Goal: Information Seeking & Learning: Learn about a topic

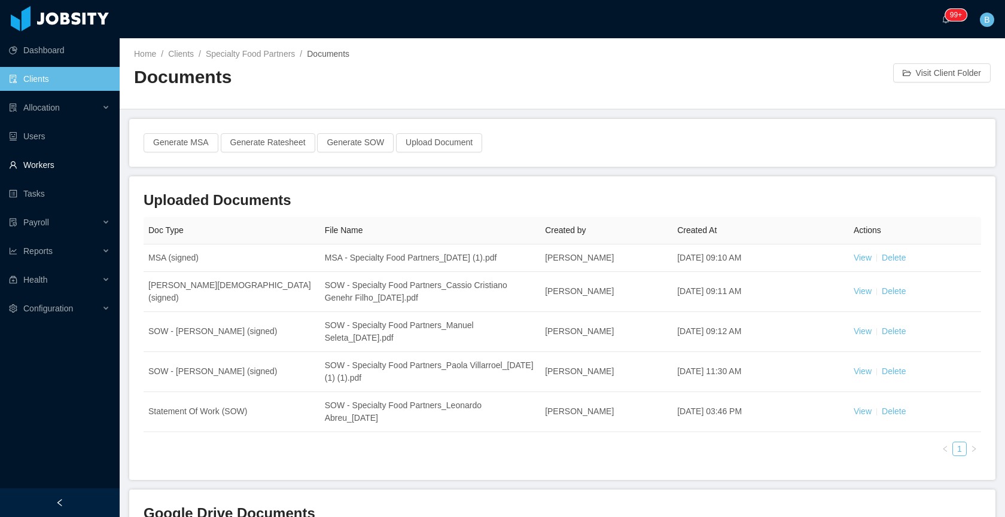
click at [38, 159] on link "Workers" at bounding box center [59, 165] width 101 height 24
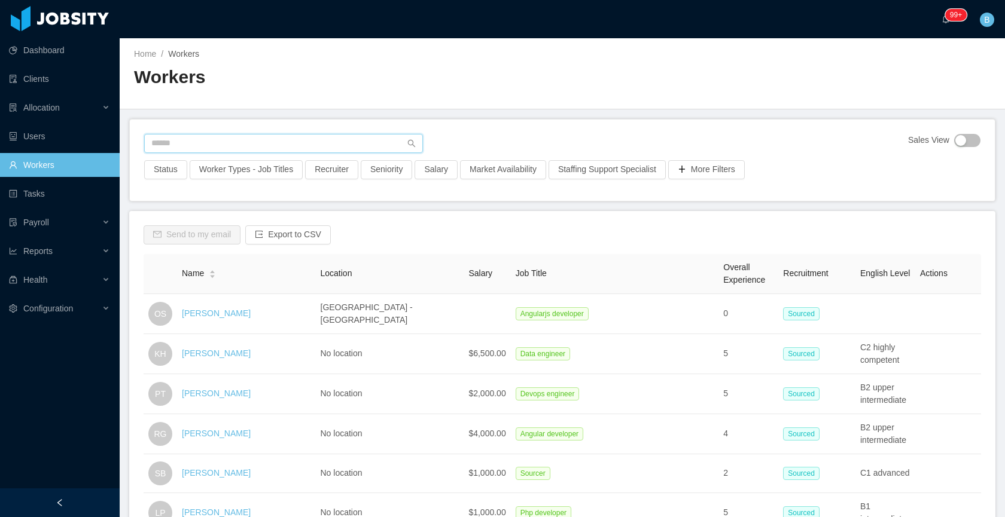
click at [278, 144] on input "text" at bounding box center [283, 143] width 279 height 19
paste input "**********"
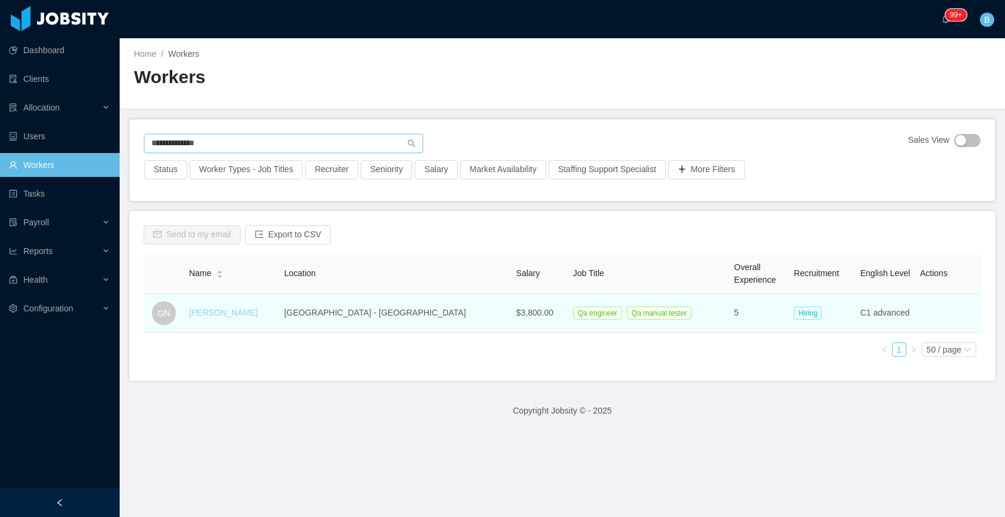
type input "**********"
click at [220, 314] on link "[PERSON_NAME]" at bounding box center [223, 313] width 69 height 10
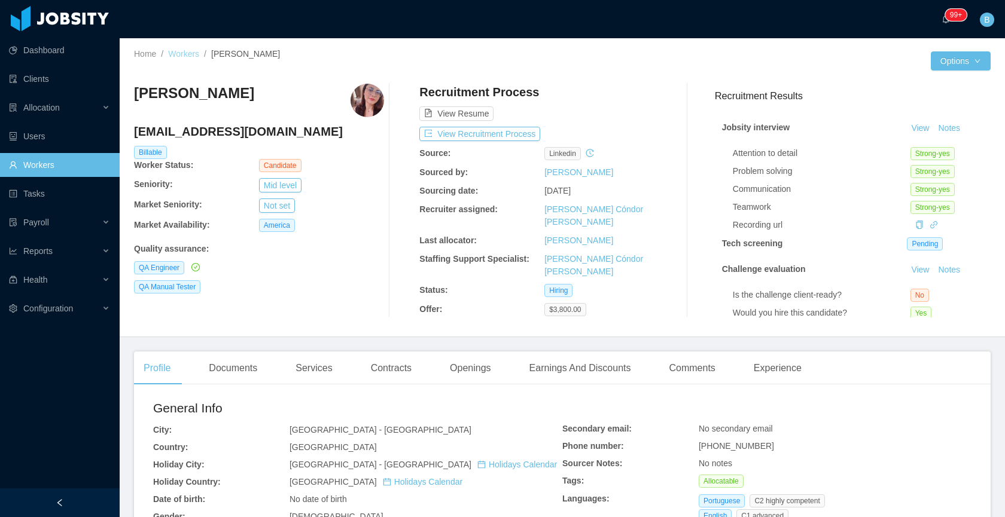
click at [187, 55] on link "Workers" at bounding box center [183, 54] width 31 height 10
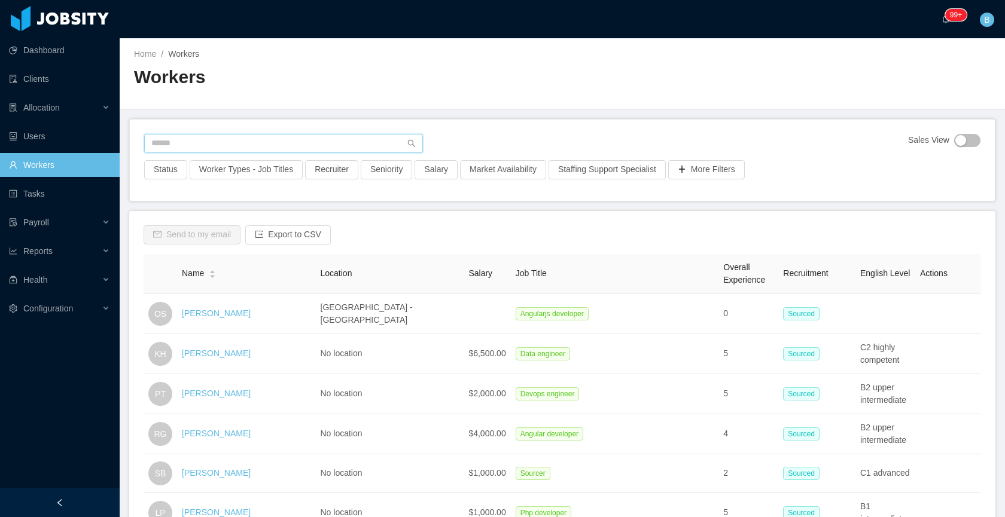
click at [237, 145] on input "text" at bounding box center [283, 143] width 279 height 19
paste input "**********"
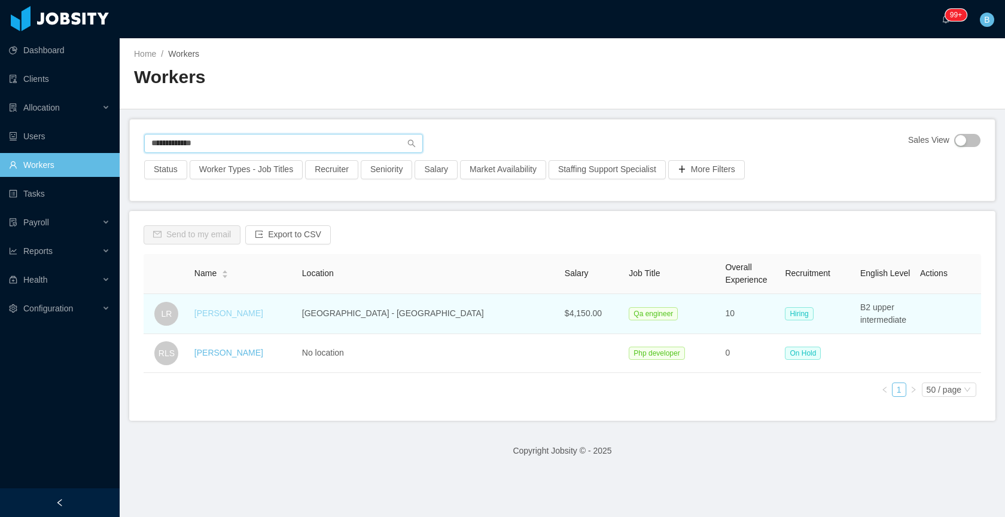
type input "**********"
click at [227, 309] on link "[PERSON_NAME]" at bounding box center [228, 314] width 69 height 10
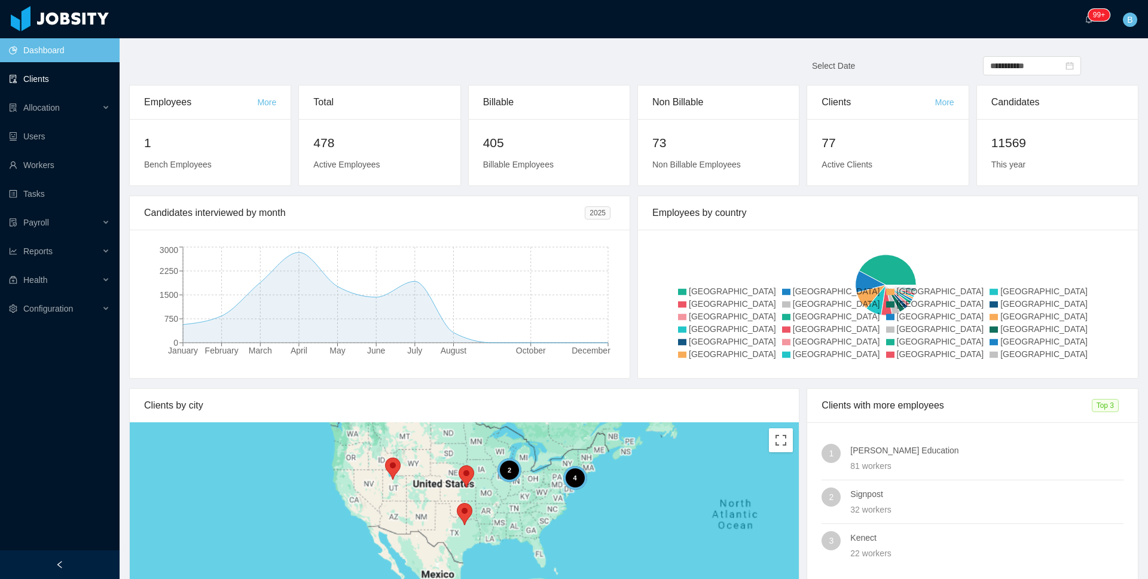
click at [39, 76] on link "Clients" at bounding box center [59, 79] width 101 height 24
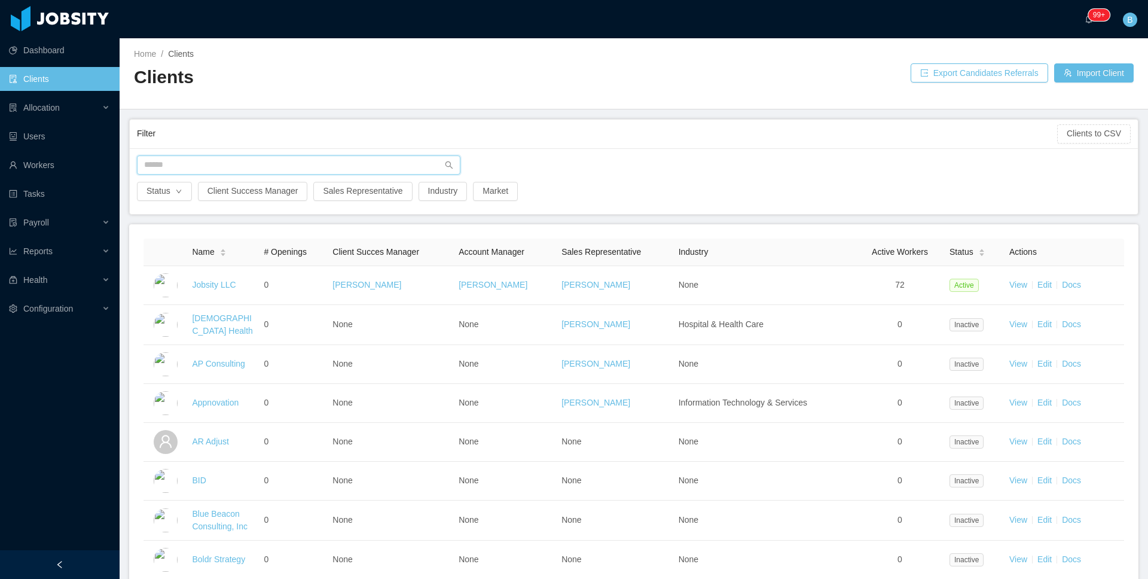
click at [260, 166] on input "text" at bounding box center [299, 165] width 324 height 19
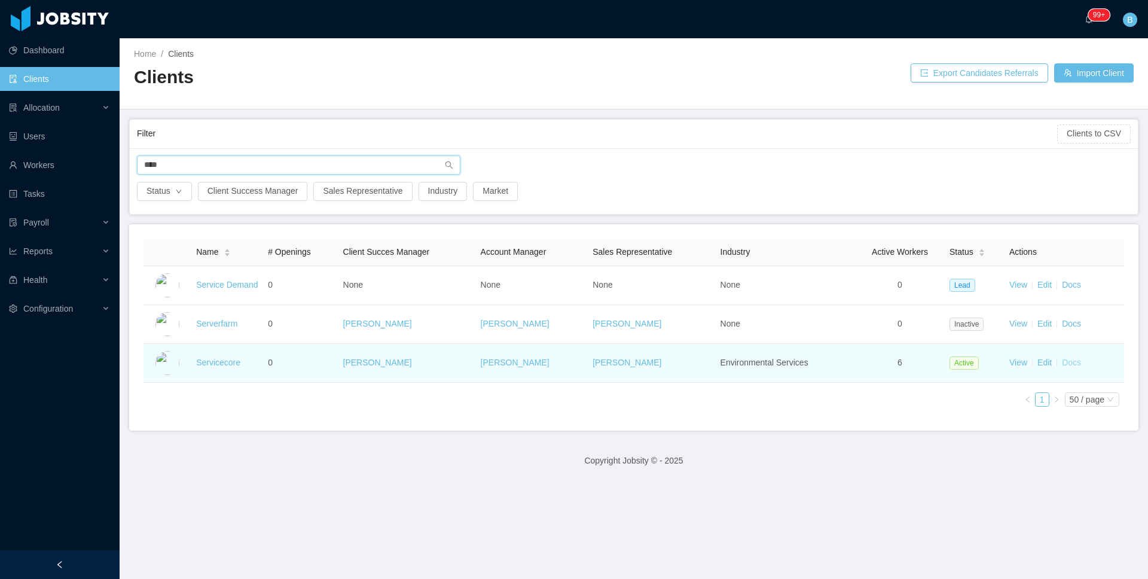
type input "****"
click at [1069, 366] on link "Docs" at bounding box center [1071, 363] width 19 height 10
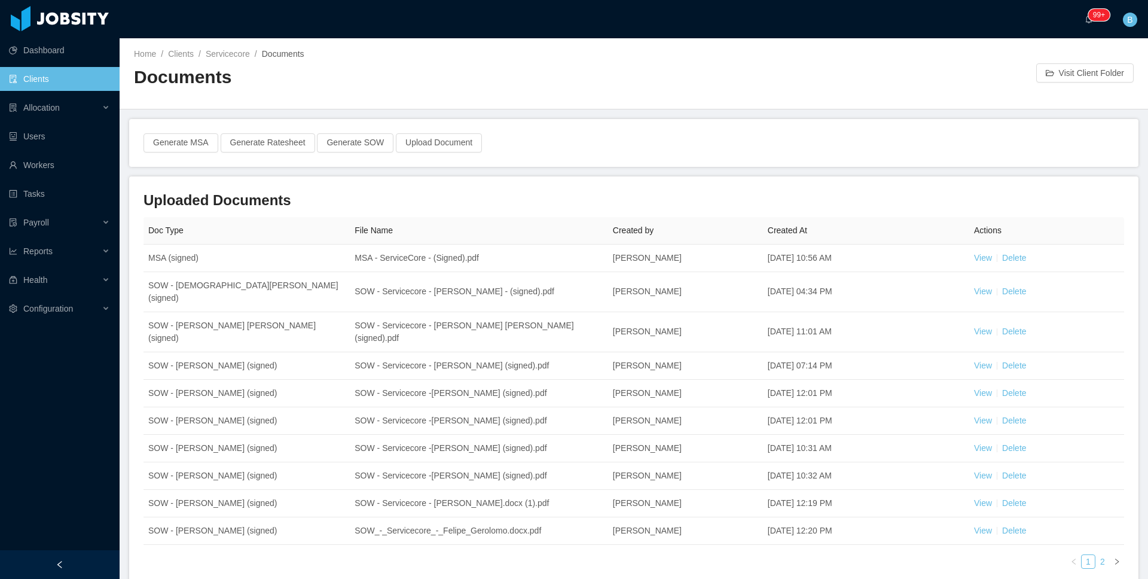
click at [1096, 555] on link "2" at bounding box center [1102, 561] width 13 height 13
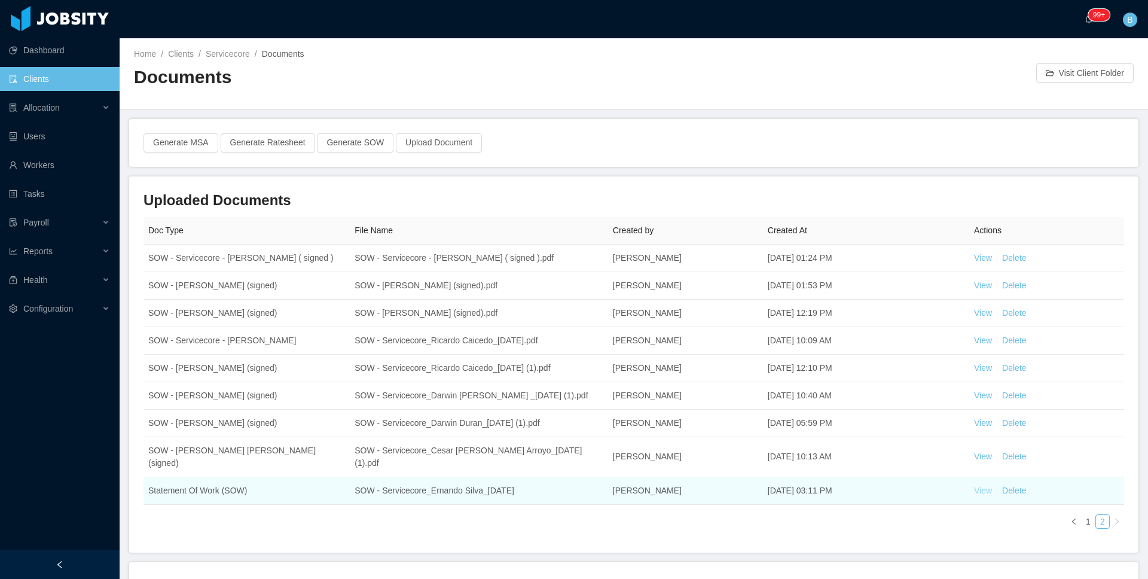
click at [976, 486] on link "View" at bounding box center [983, 491] width 18 height 10
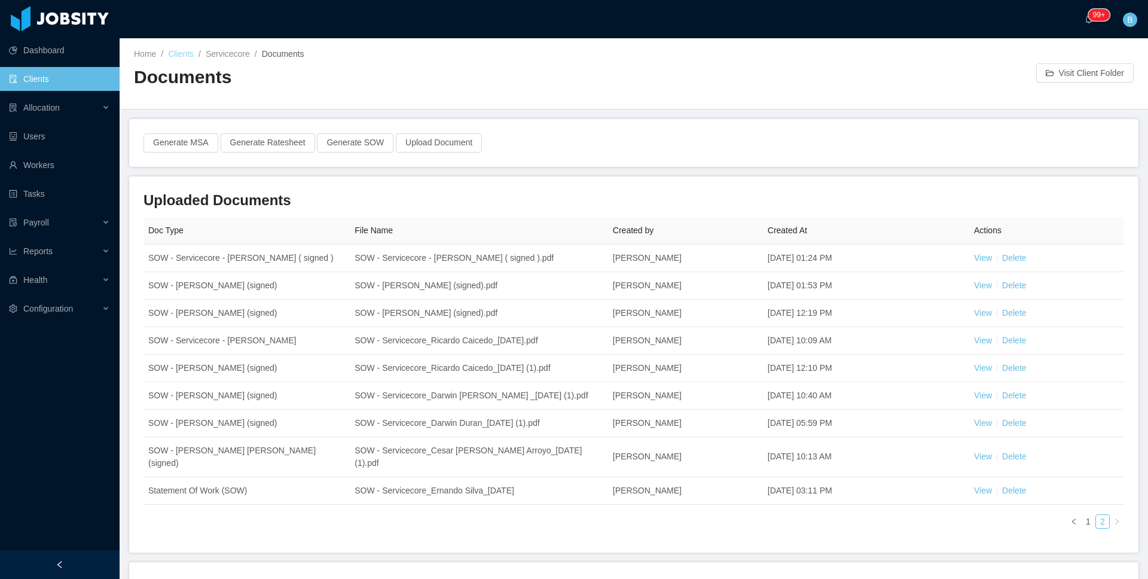
click at [184, 55] on link "Clients" at bounding box center [181, 54] width 26 height 10
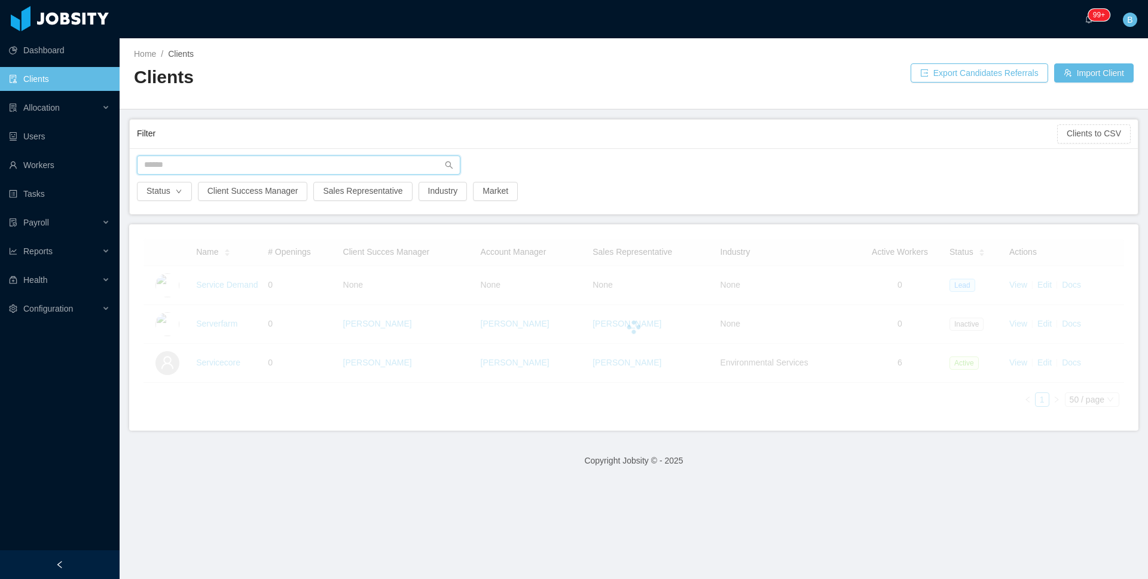
click at [283, 166] on input "text" at bounding box center [299, 165] width 324 height 19
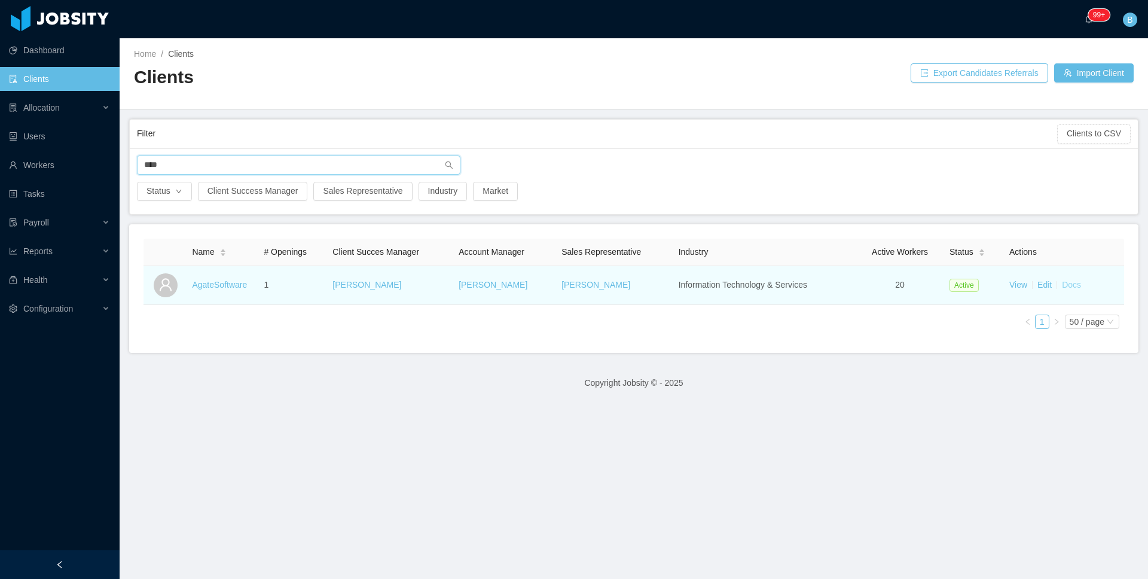
type input "****"
click at [1072, 287] on link "Docs" at bounding box center [1071, 285] width 19 height 10
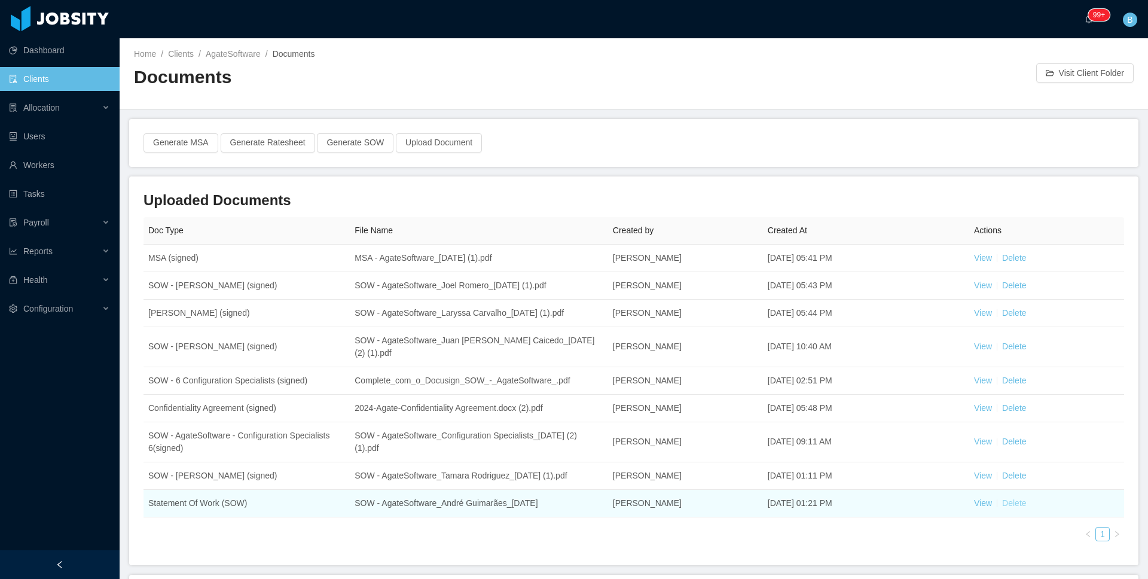
drag, startPoint x: 1011, startPoint y: 526, endPoint x: 1017, endPoint y: 505, distance: 21.2
click at [1012, 525] on div "Doc Type File Name Created by Created At Actions MSA (signed) MSA - AgateSoftwa…" at bounding box center [634, 384] width 981 height 334
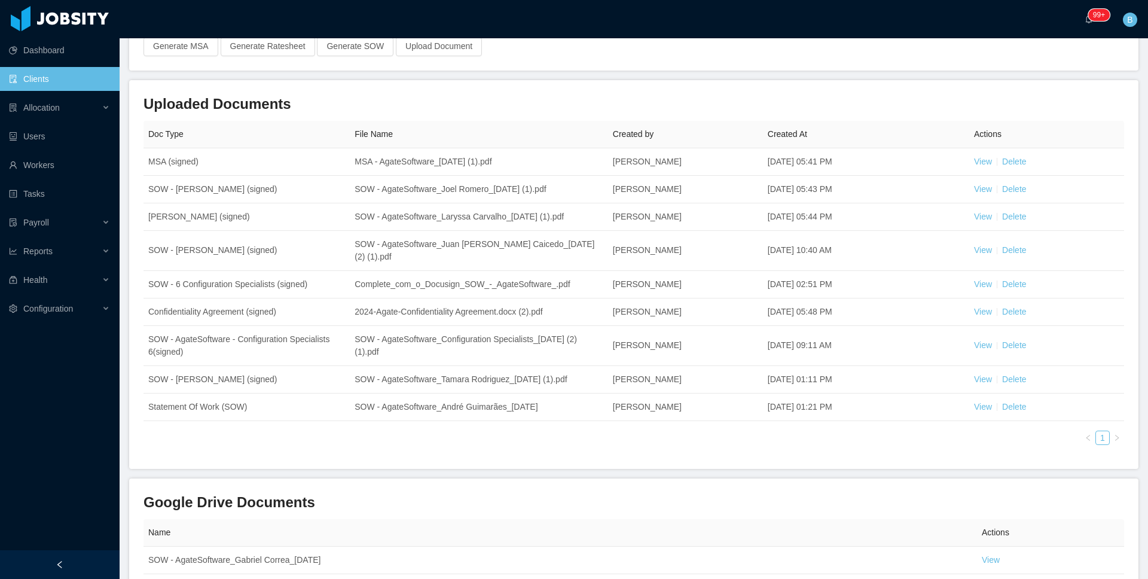
scroll to position [108, 0]
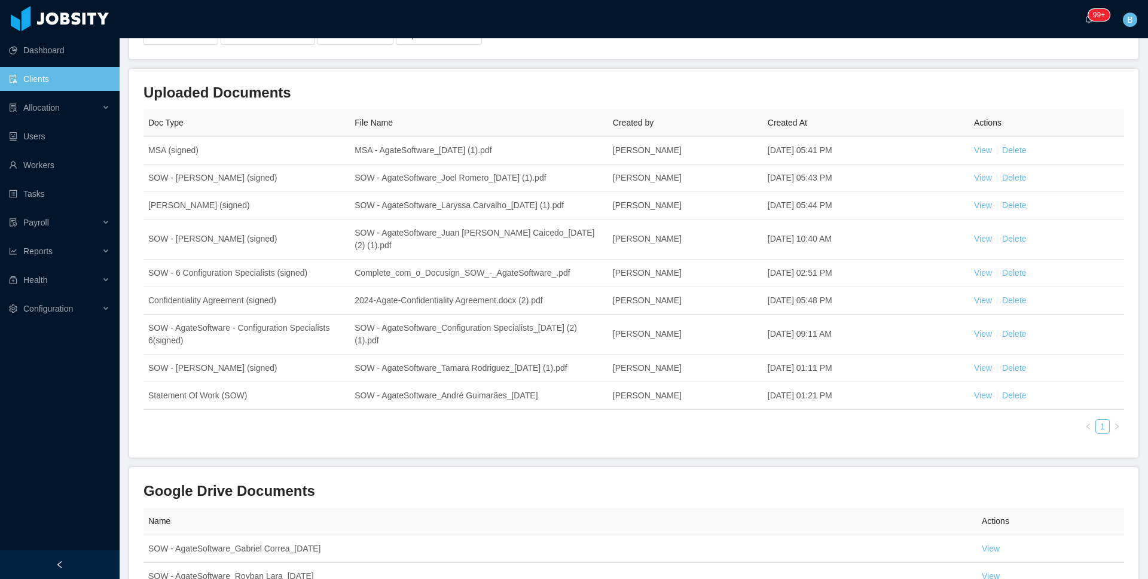
click at [55, 77] on link "Clients" at bounding box center [59, 79] width 101 height 24
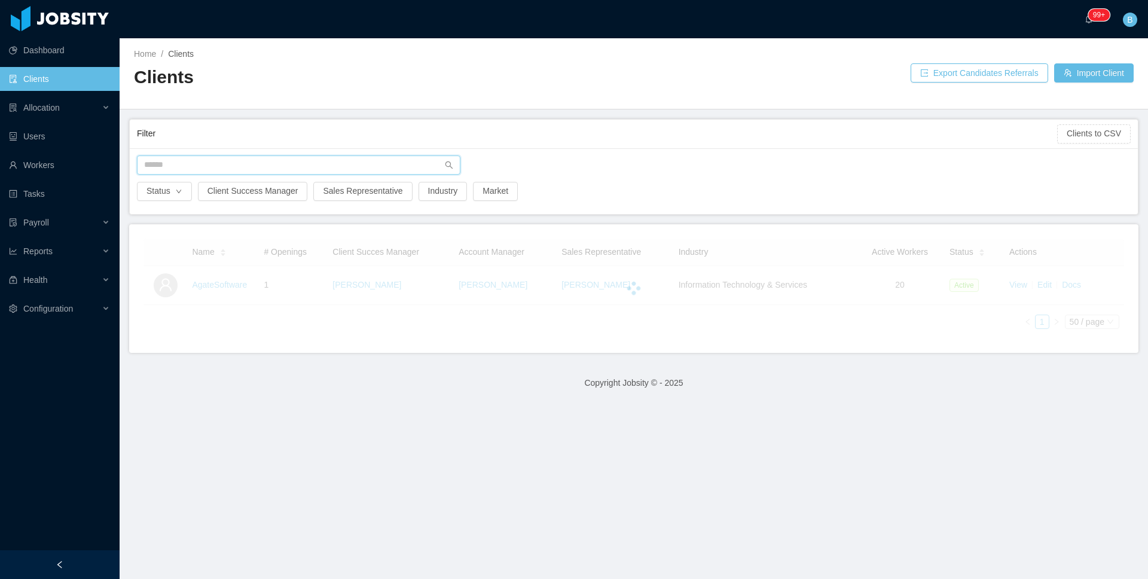
click at [265, 167] on input "text" at bounding box center [299, 165] width 324 height 19
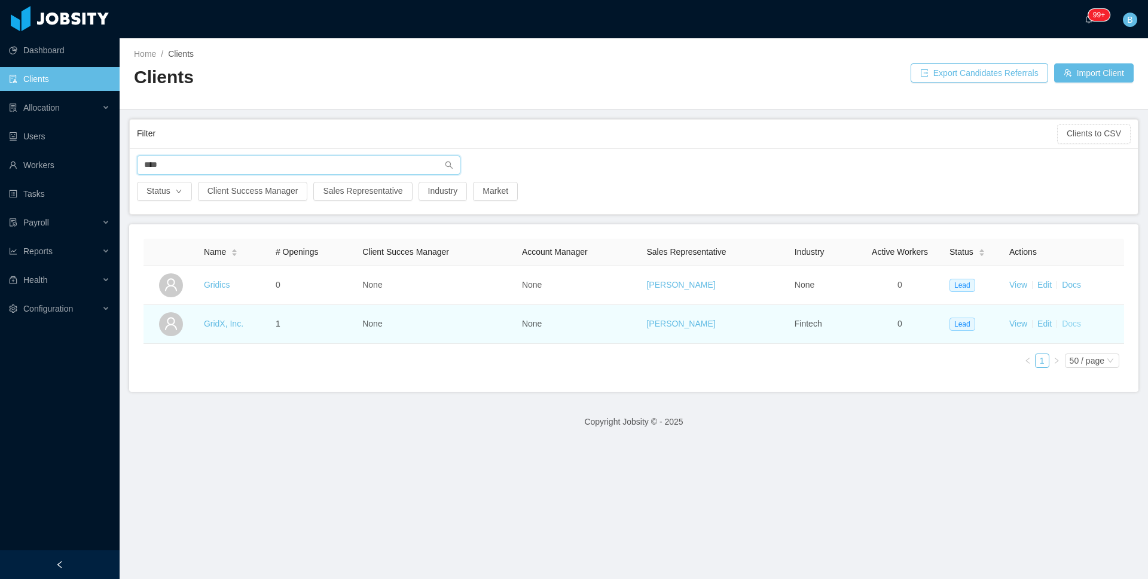
type input "****"
click at [1069, 325] on link "Docs" at bounding box center [1071, 324] width 19 height 10
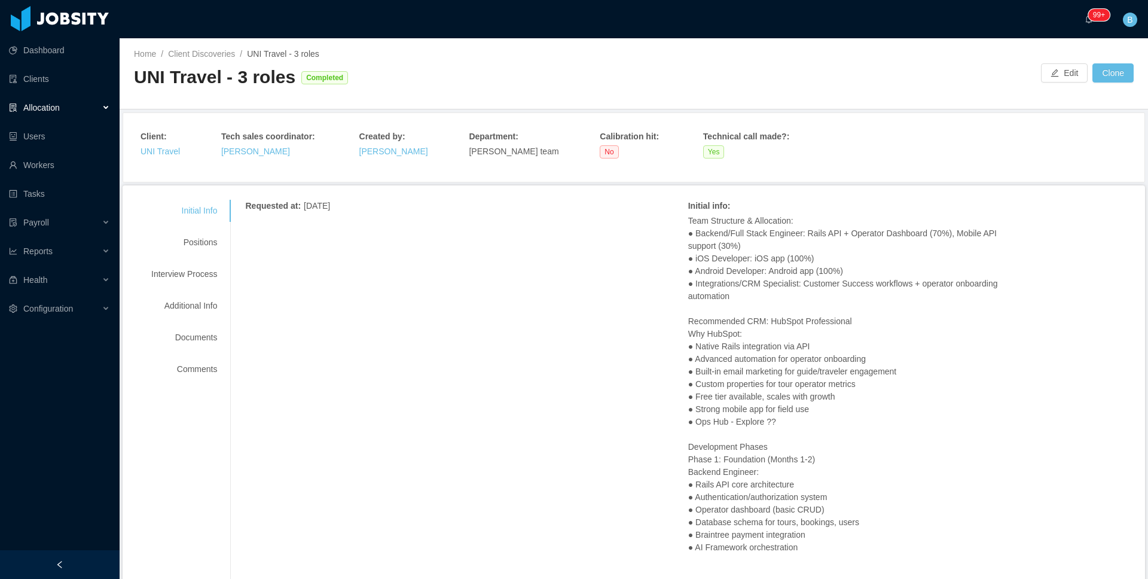
click at [211, 234] on div "Positions" at bounding box center [184, 242] width 95 height 22
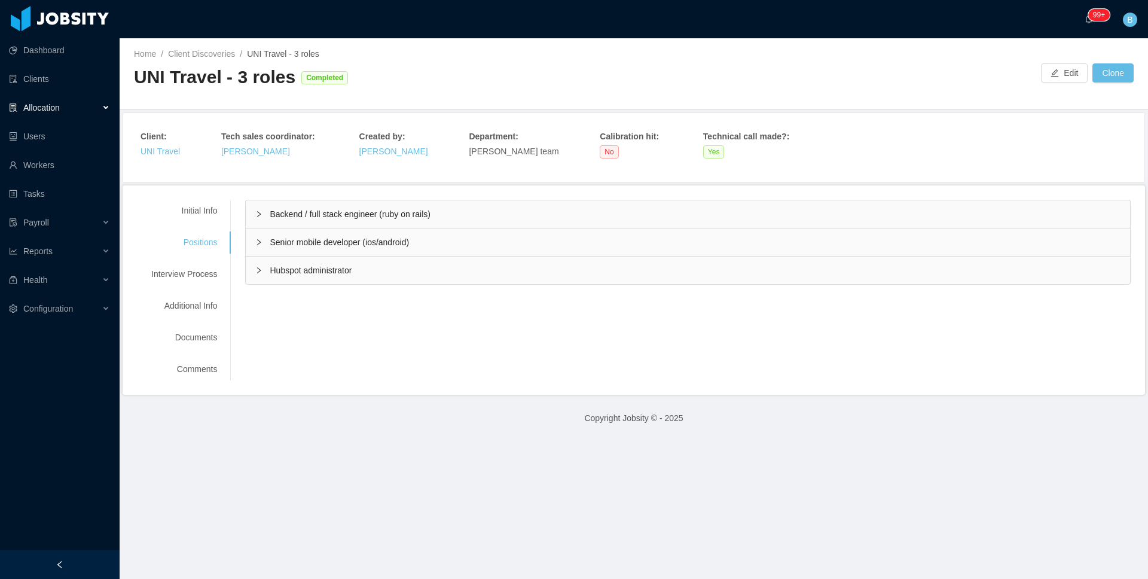
click at [415, 208] on div "Backend / full stack engineer (ruby on rails)" at bounding box center [688, 214] width 885 height 28
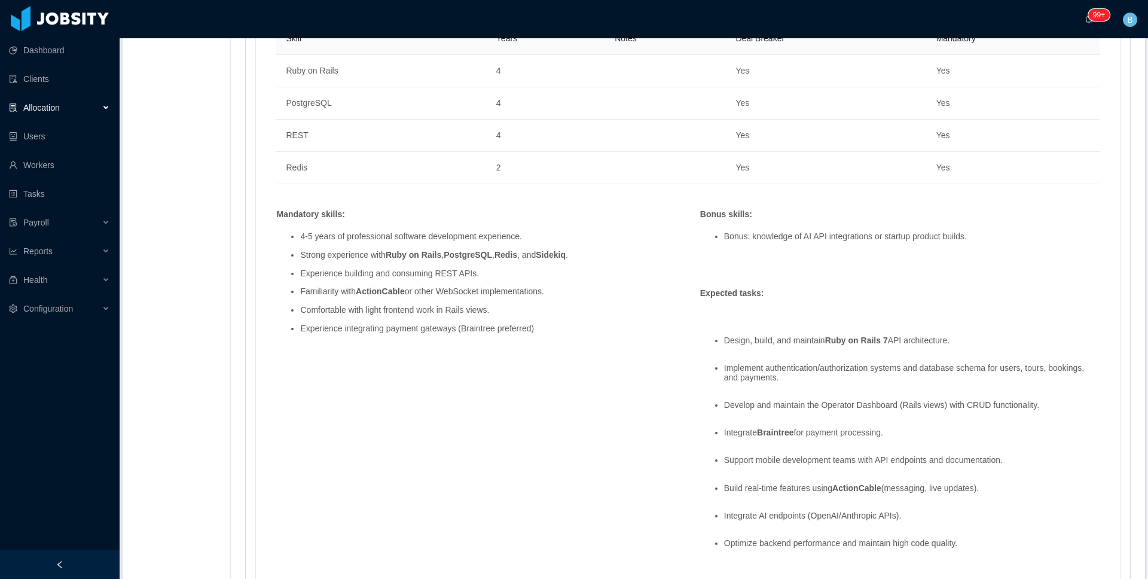
scroll to position [985, 0]
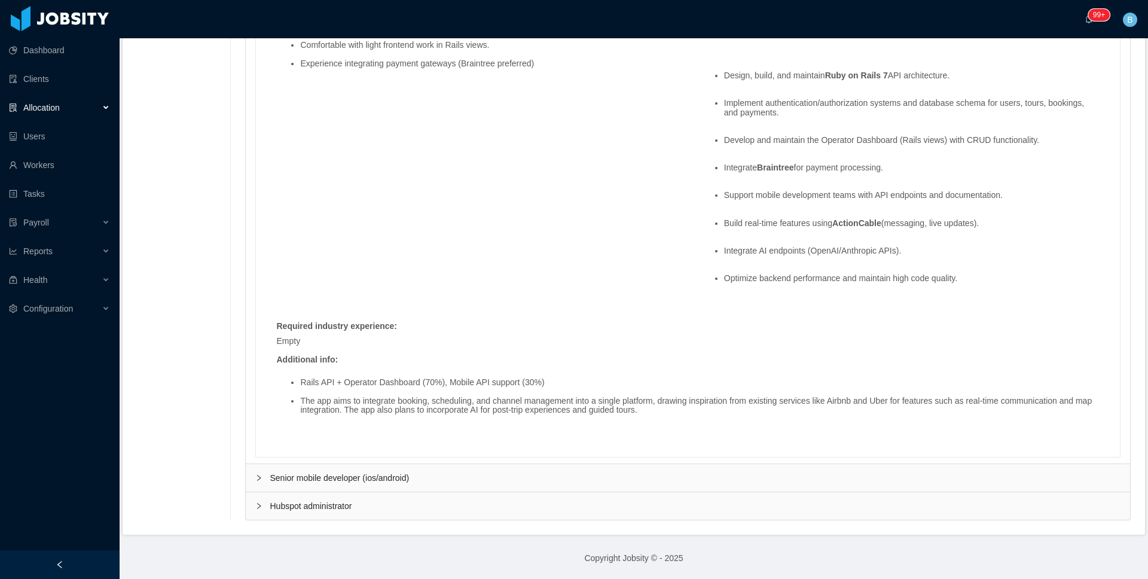
click at [589, 478] on div "Senior mobile developer (ios/android)" at bounding box center [688, 478] width 885 height 28
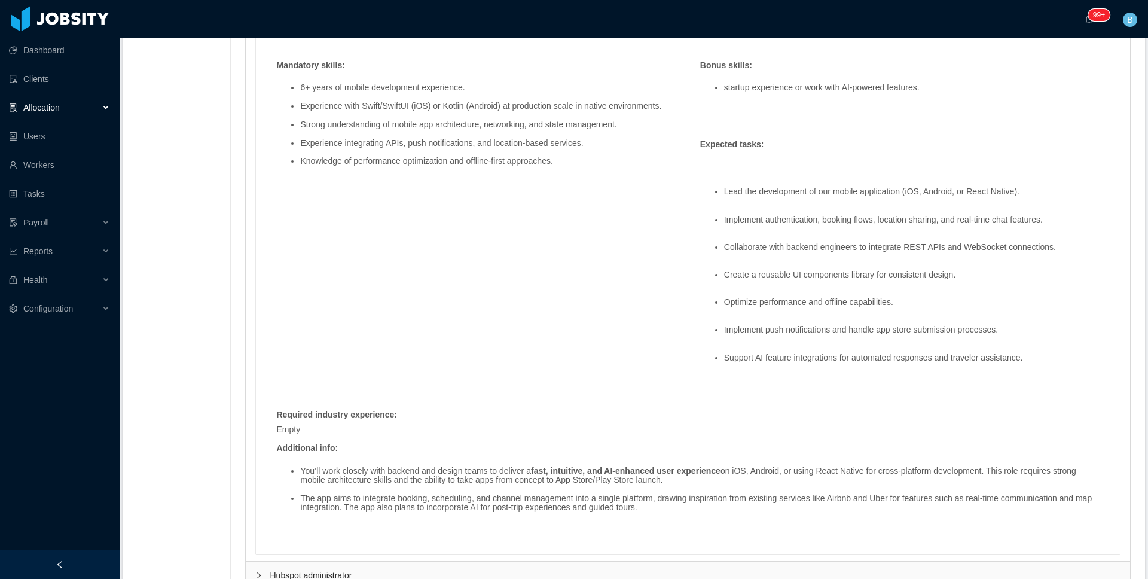
scroll to position [2233, 0]
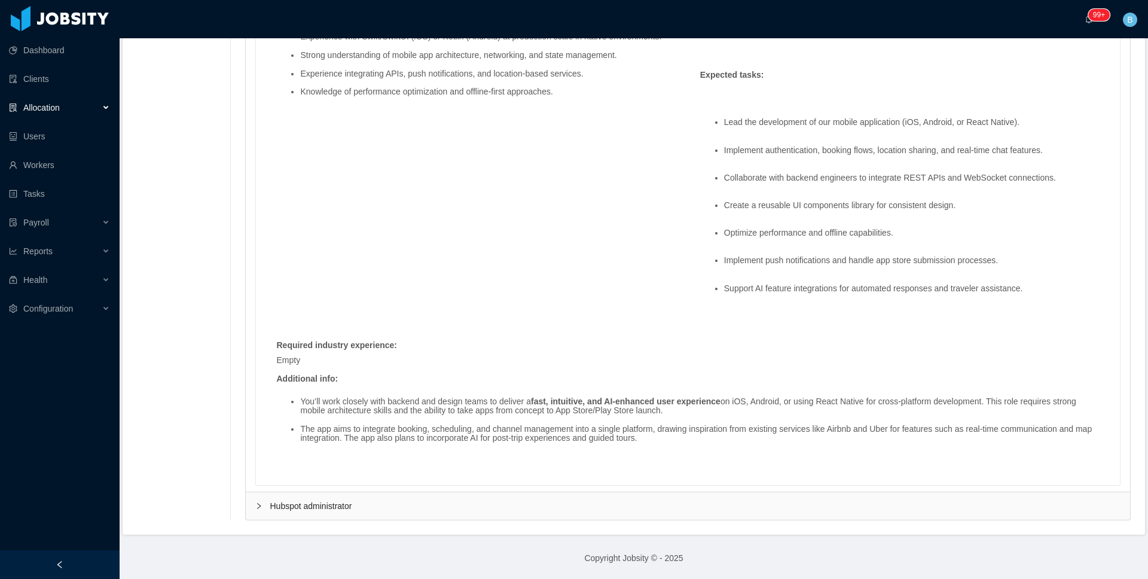
click at [579, 519] on div "Hubspot administrator" at bounding box center [688, 506] width 885 height 28
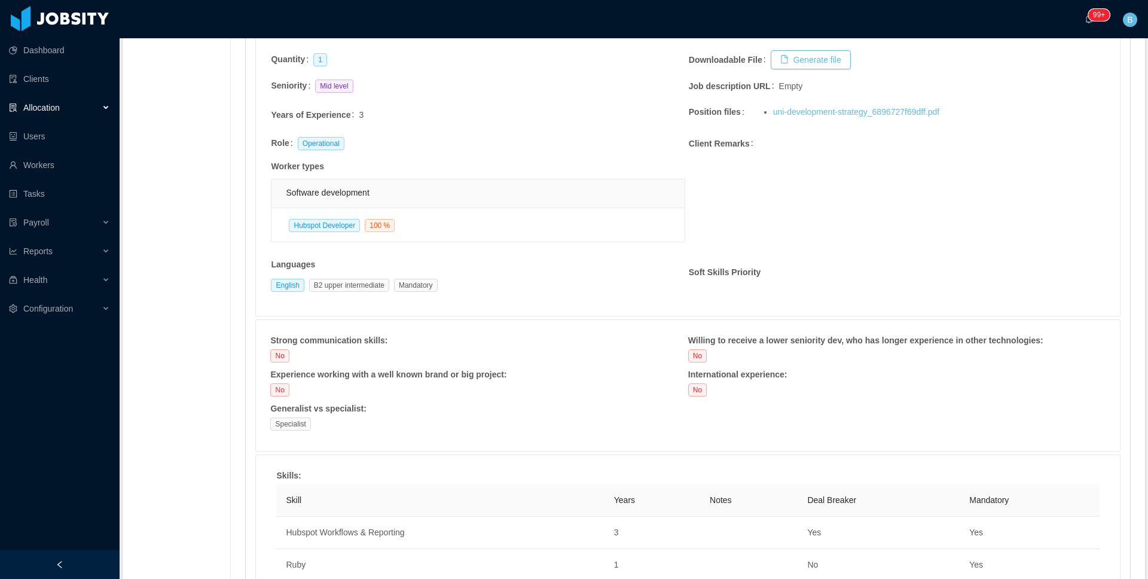
scroll to position [3437, 0]
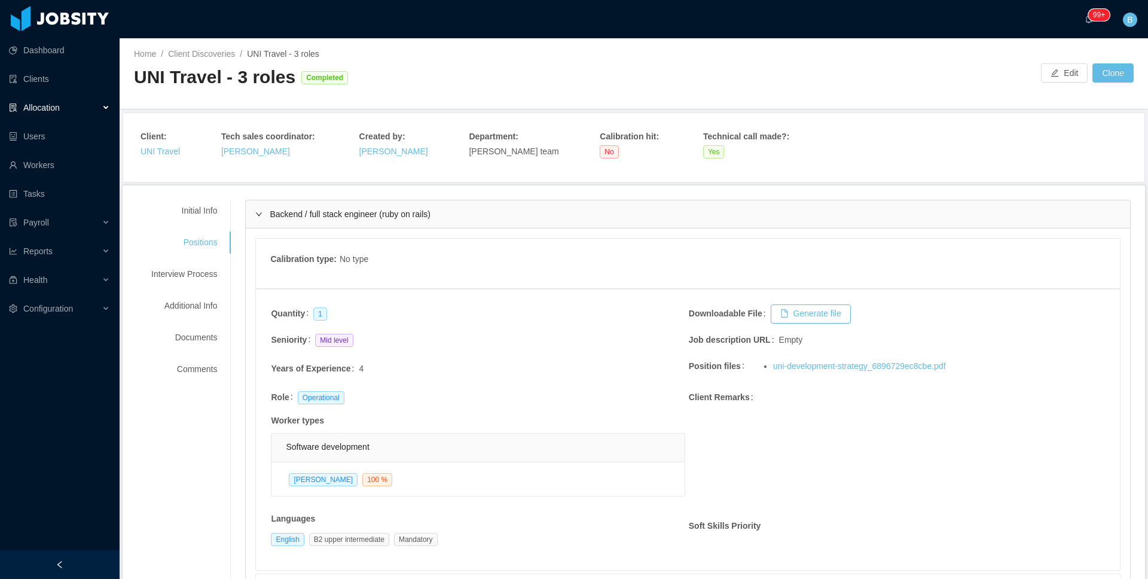
scroll to position [3427, 0]
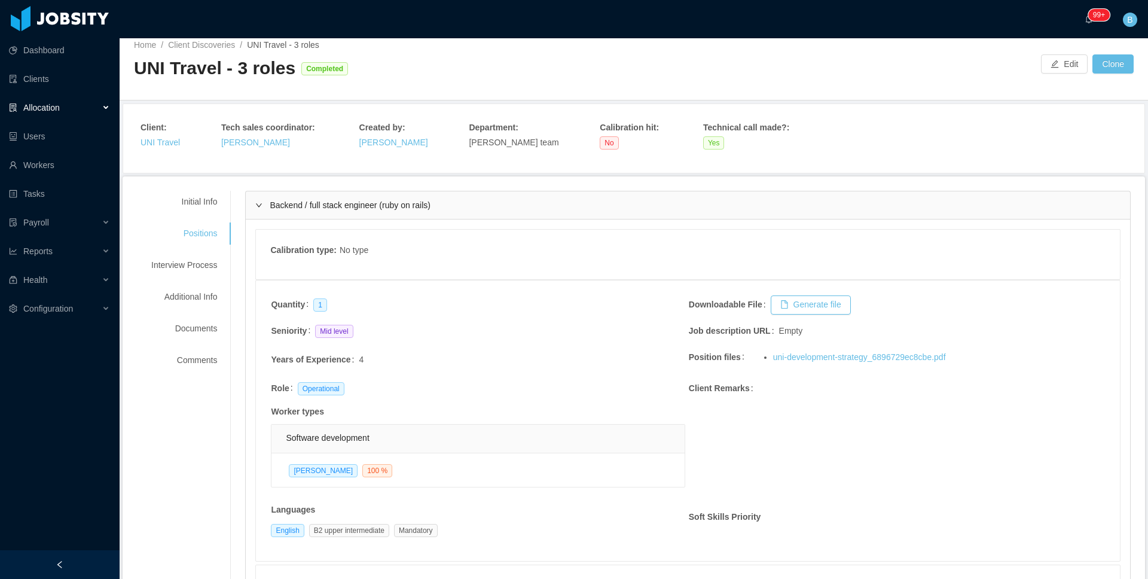
scroll to position [0, 0]
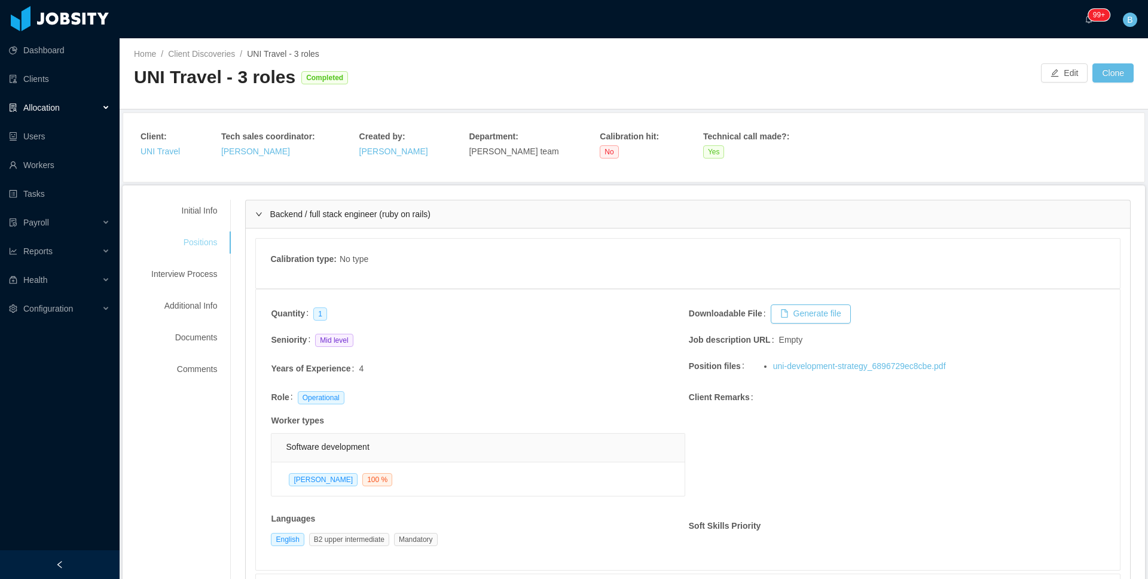
drag, startPoint x: 195, startPoint y: 237, endPoint x: 206, endPoint y: 233, distance: 11.9
click at [195, 237] on div "Positions" at bounding box center [184, 242] width 95 height 22
click at [269, 223] on div "Backend / full stack engineer (ruby on rails)" at bounding box center [688, 214] width 885 height 28
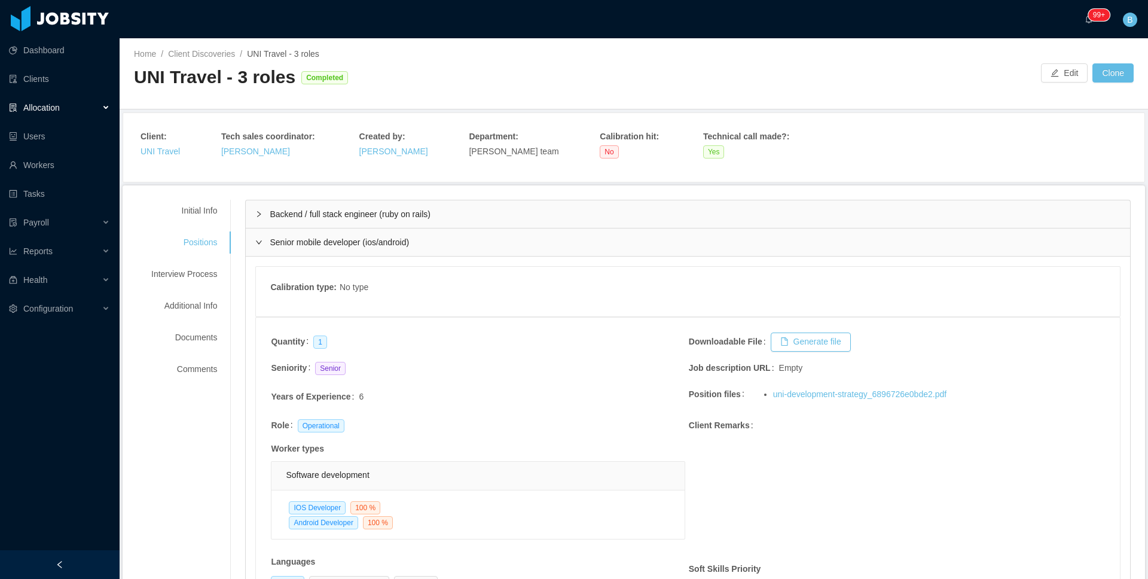
click at [277, 241] on span "Senior mobile developer (ios/android)" at bounding box center [339, 242] width 139 height 10
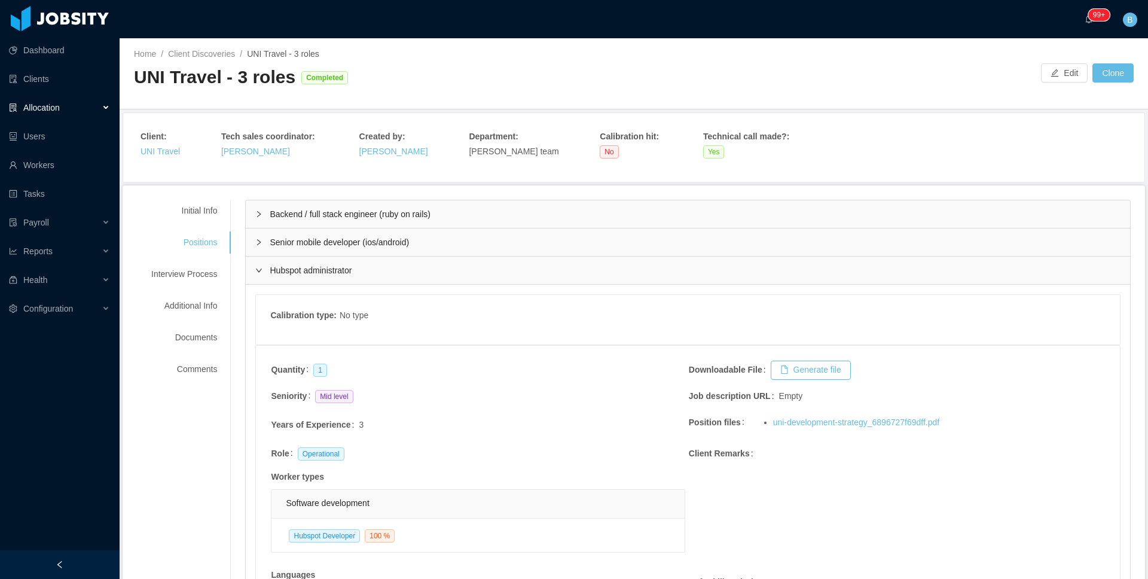
drag, startPoint x: 312, startPoint y: 271, endPoint x: 308, endPoint y: 193, distance: 77.8
click at [312, 271] on span "Hubspot administrator" at bounding box center [311, 271] width 82 height 10
